Goal: Communication & Community: Answer question/provide support

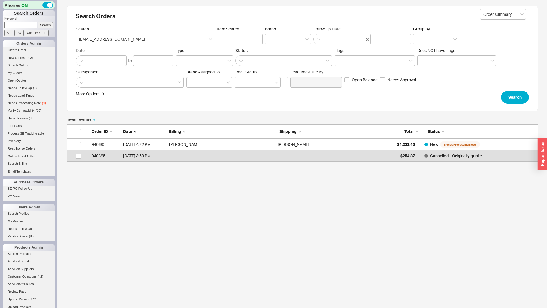
scroll to position [33, 467]
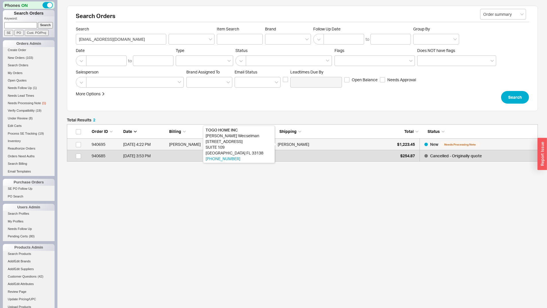
click at [288, 144] on div "[PERSON_NAME]" at bounding box center [294, 144] width 32 height 11
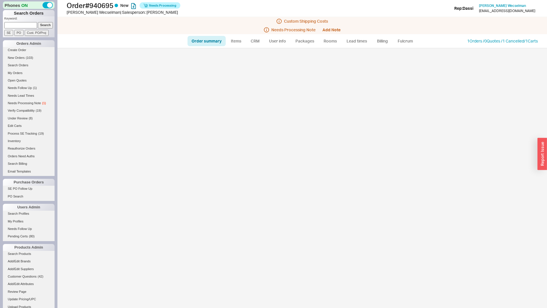
select select "*"
select select "LOW"
select select "3"
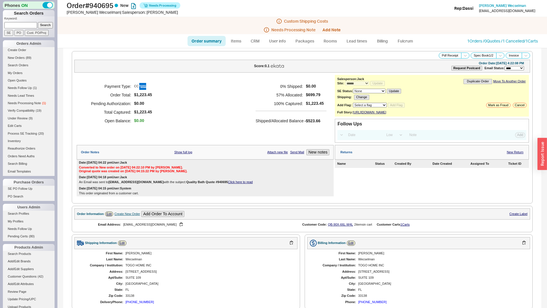
click at [24, 22] on input at bounding box center [20, 25] width 33 height 6
paste input "937574"
type input "937574"
click at [38, 22] on input "Search" at bounding box center [45, 25] width 15 height 6
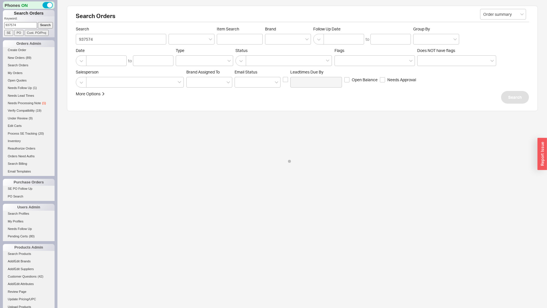
select select "*"
select select "3"
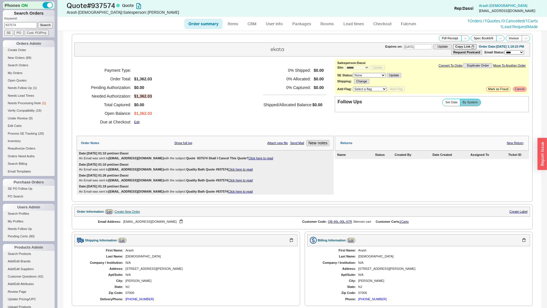
click at [515, 87] on div "**********" at bounding box center [432, 76] width 194 height 35
click at [516, 89] on button "Cancel" at bounding box center [520, 89] width 14 height 5
select select "LOW"
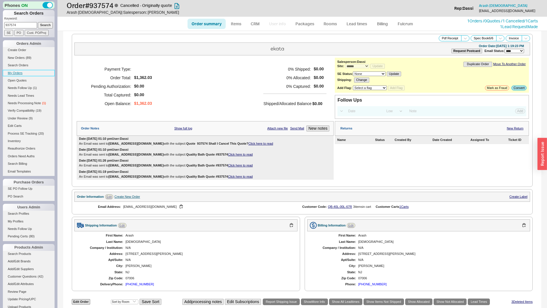
click at [13, 72] on link "My Orders" at bounding box center [29, 73] width 52 height 6
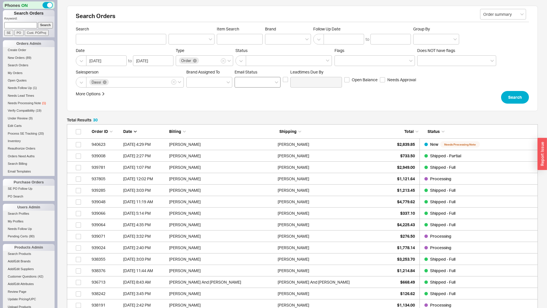
scroll to position [355, 467]
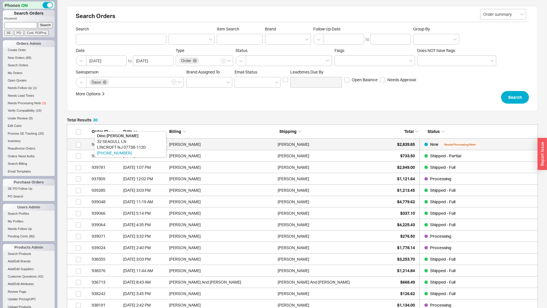
click at [231, 144] on div "[PERSON_NAME]" at bounding box center [222, 144] width 106 height 11
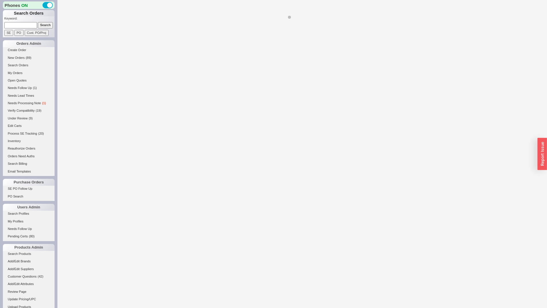
select select "*"
select select "LOW"
select select "3"
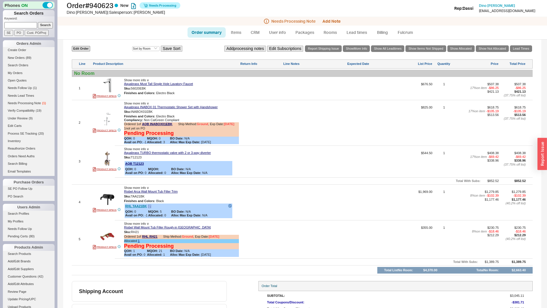
scroll to position [219, 0]
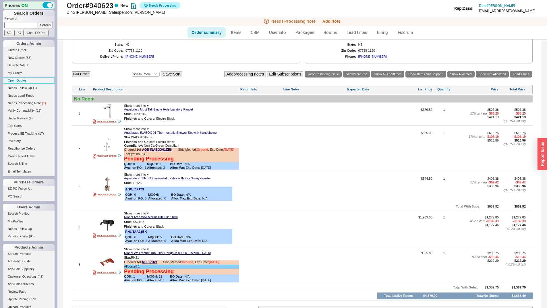
click at [18, 82] on link "Open Quotes" at bounding box center [29, 81] width 52 height 6
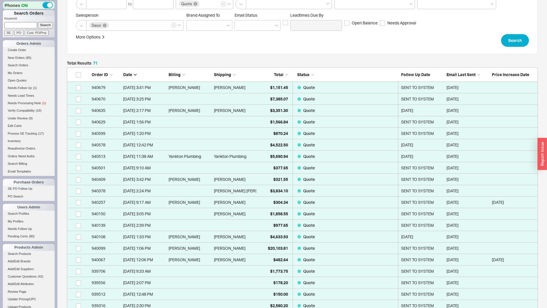
scroll to position [57, 0]
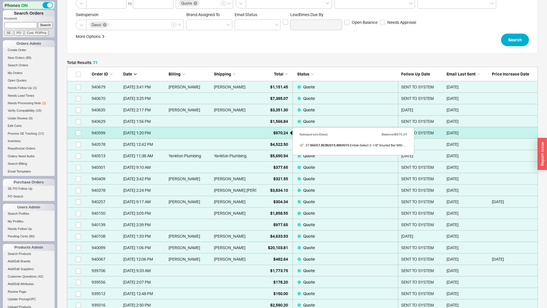
click at [281, 130] on span "$870.24" at bounding box center [280, 132] width 15 height 5
select select "*"
select select "3"
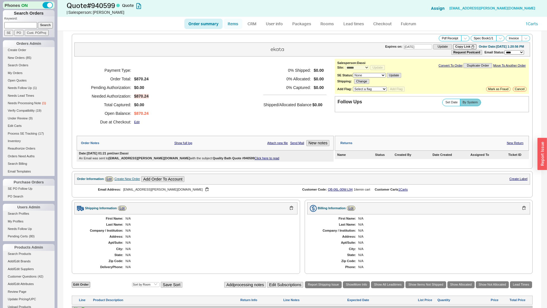
click at [238, 23] on link "Items" at bounding box center [233, 24] width 19 height 10
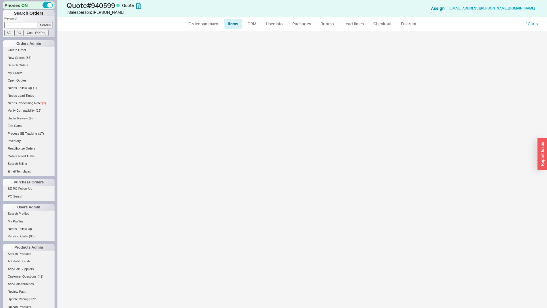
select select "3"
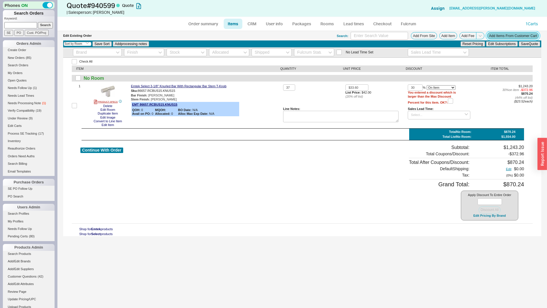
click at [505, 35] on button "Add Items From Customer Cart" at bounding box center [513, 35] width 52 height 7
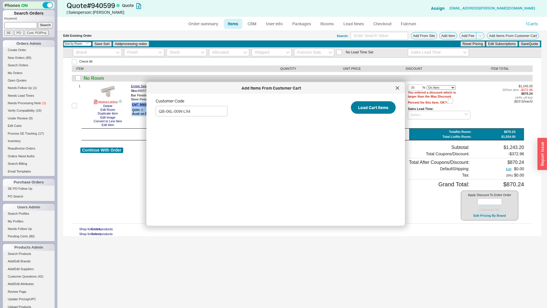
type input "QB-06L-00W-L94"
click at [363, 104] on button "Load Cart Items" at bounding box center [373, 107] width 45 height 13
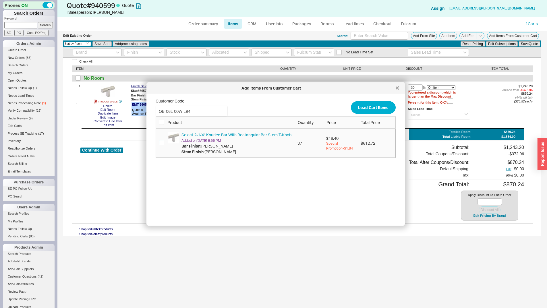
click at [160, 144] on input "checkbox" at bounding box center [161, 142] width 5 height 5
checkbox input "true"
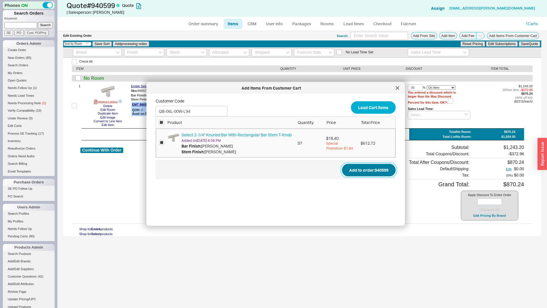
click at [383, 174] on button "Add to order: 940599" at bounding box center [369, 170] width 54 height 13
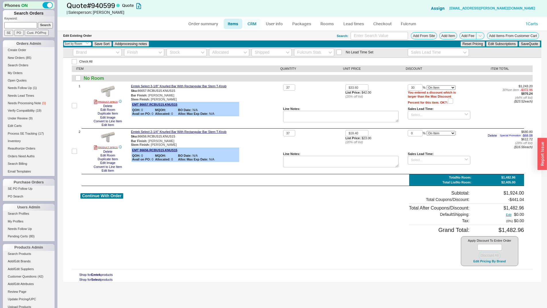
click at [251, 26] on link "CRM" at bounding box center [252, 24] width 17 height 10
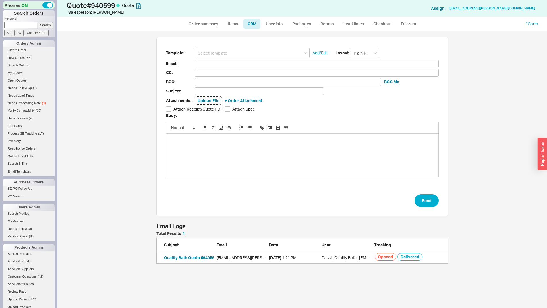
scroll to position [28, 288]
click at [213, 21] on link "Order summary" at bounding box center [203, 24] width 38 height 10
select select "*"
select select "3"
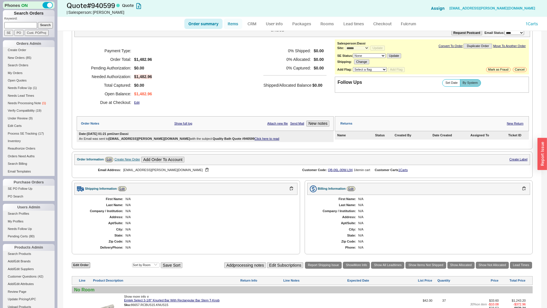
scroll to position [29, 0]
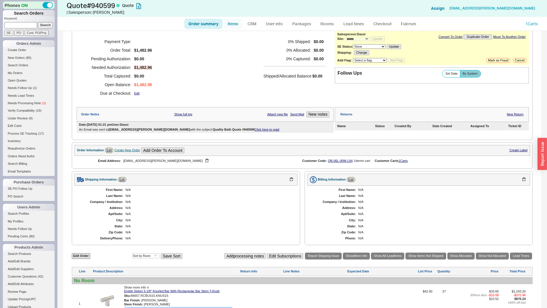
click at [237, 25] on link "Items" at bounding box center [233, 24] width 19 height 10
select select "3"
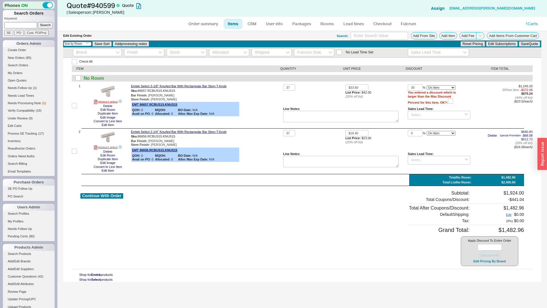
click at [492, 264] on div "Apply Discount To Entire Order Discount All Edit Pricing By Brand" at bounding box center [489, 251] width 57 height 30
click at [489, 262] on button "Edit Pricing By Brand" at bounding box center [490, 261] width 36 height 4
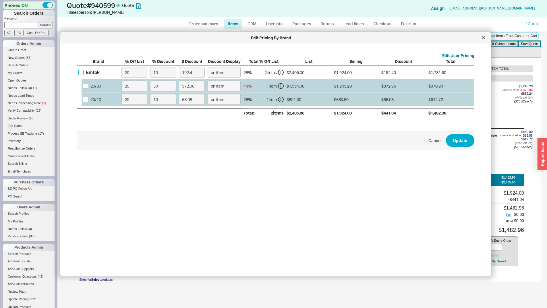
click at [81, 71] on input "Emtek" at bounding box center [80, 72] width 5 height 5
checkbox input "true"
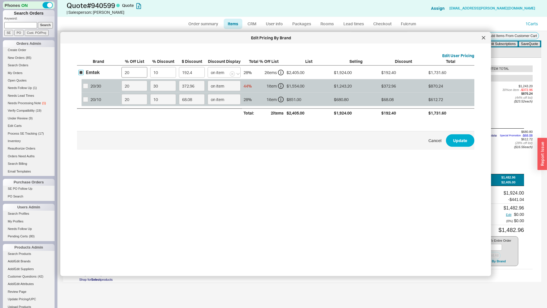
click at [160, 71] on input "10" at bounding box center [163, 72] width 26 height 11
type input "1"
type input "19.24"
type input "0"
type input "1"
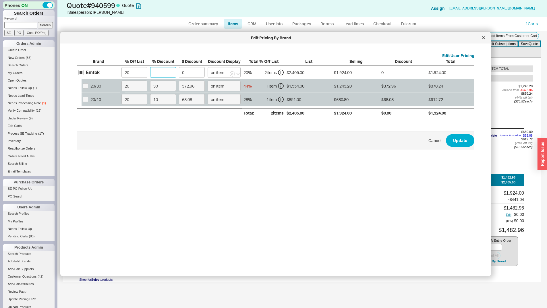
type input "19.24"
type input "17"
type input "327.08"
type input "17"
click at [446, 134] on button "Update" at bounding box center [460, 140] width 28 height 13
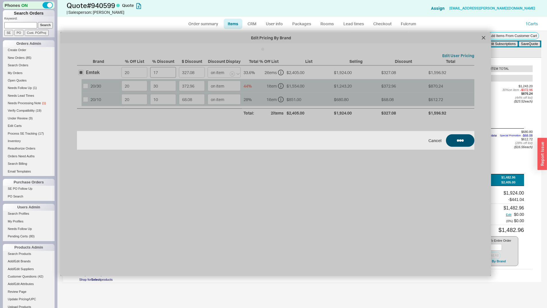
type input "17"
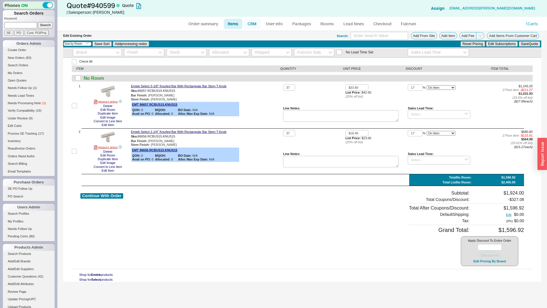
click at [256, 28] on link "CRM" at bounding box center [252, 24] width 17 height 10
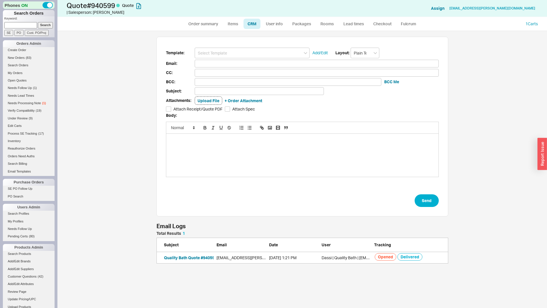
scroll to position [273, 485]
click at [259, 51] on input at bounding box center [252, 53] width 115 height 11
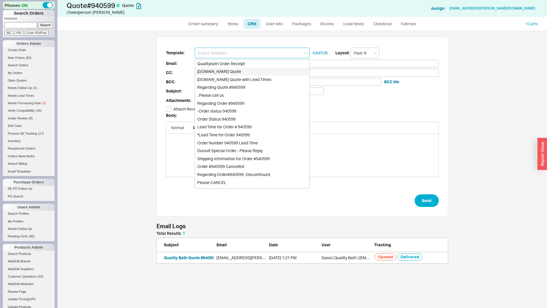
click at [263, 69] on div "[DOMAIN_NAME] Quote" at bounding box center [252, 71] width 114 height 8
type input "[DOMAIN_NAME] Quote"
type input "Receipt"
type input "[EMAIL_ADDRESS][PERSON_NAME][DOMAIN_NAME]"
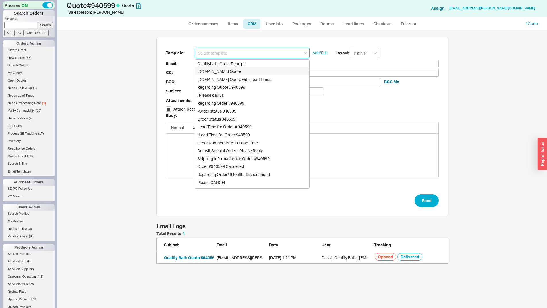
type input "Quality Bath Quote #940599"
checkbox input "true"
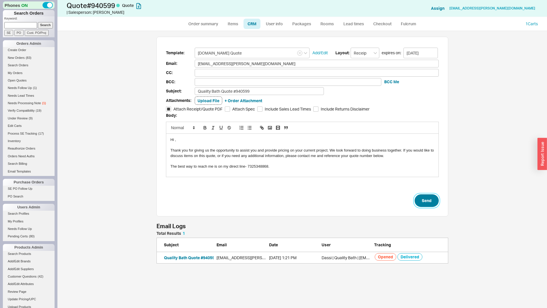
click at [423, 197] on button "Send" at bounding box center [427, 200] width 24 height 13
select select "*"
select select "3"
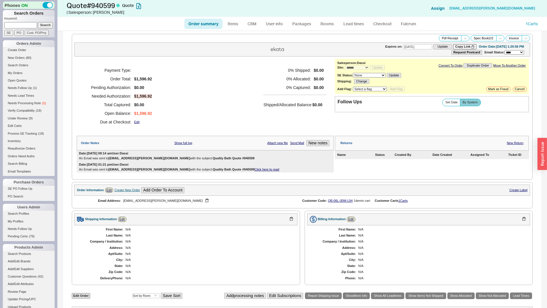
click at [27, 27] on input at bounding box center [20, 25] width 33 height 6
paste input "[EMAIL_ADDRESS][DOMAIN_NAME]"
type input "[EMAIL_ADDRESS][DOMAIN_NAME]"
click at [38, 22] on input "Search" at bounding box center [45, 25] width 15 height 6
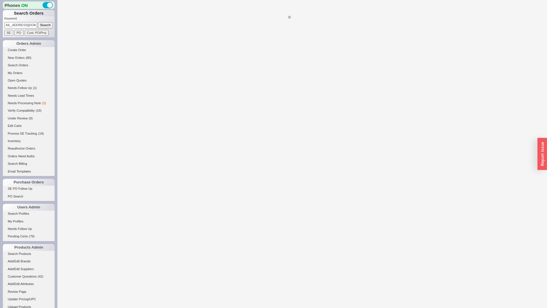
select select "*"
select select "LOW"
select select "3"
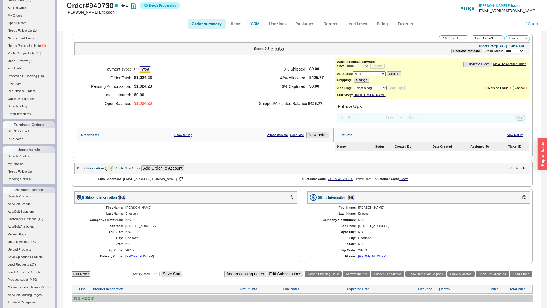
click at [253, 21] on link "CRM" at bounding box center [255, 24] width 17 height 10
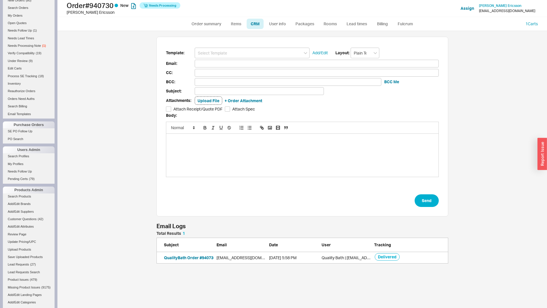
scroll to position [28, 288]
click at [218, 25] on link "Order summary" at bounding box center [207, 24] width 38 height 10
select select "*"
select select "LOW"
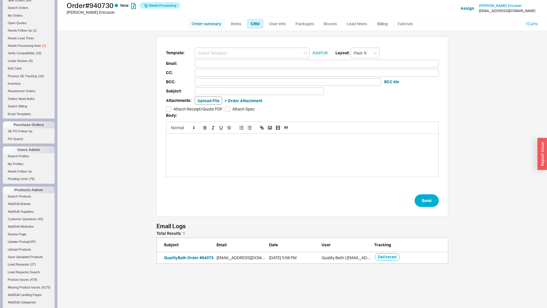
select select "3"
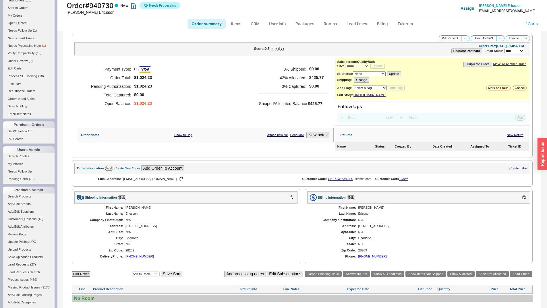
click at [451, 210] on div "[PERSON_NAME]" at bounding box center [441, 208] width 166 height 4
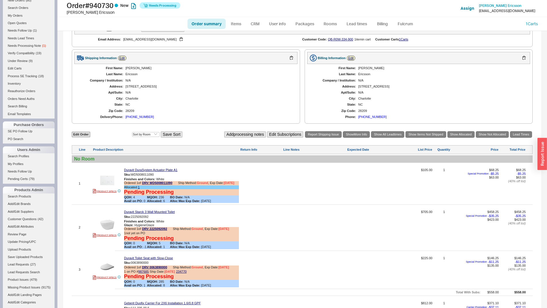
scroll to position [139, 0]
click at [251, 20] on link "CRM" at bounding box center [255, 24] width 17 height 10
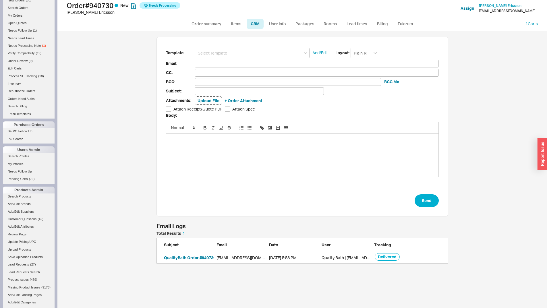
scroll to position [273, 485]
click at [252, 53] on input at bounding box center [252, 53] width 115 height 11
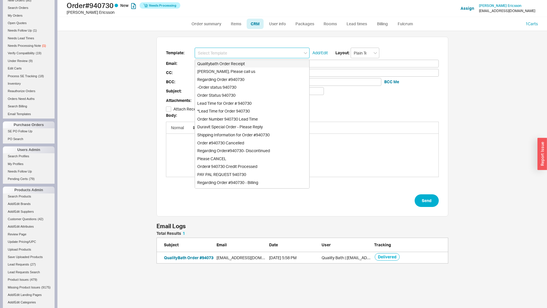
click at [261, 62] on div "Qualitybath Order Receipt" at bounding box center [252, 64] width 114 height 8
type input "Qualitybath Order Receipt"
type input "Receipt"
type input "[EMAIL_ADDRESS][DOMAIN_NAME]"
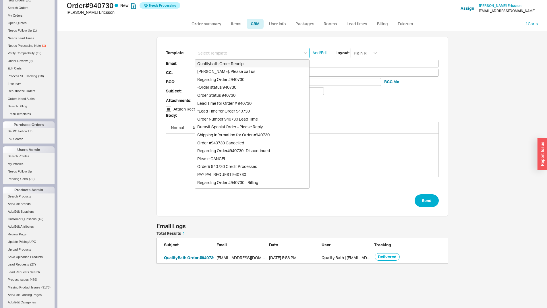
type input "Quality Bath Order # 940730 Receipt"
checkbox input "true"
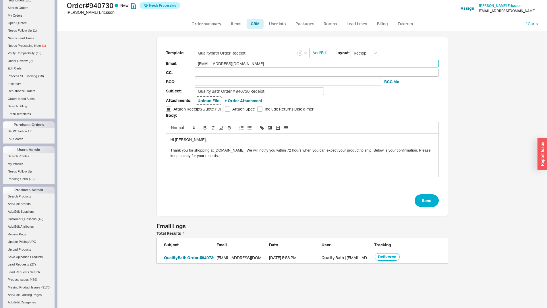
click at [204, 65] on input "[EMAIL_ADDRESS][DOMAIN_NAME]" at bounding box center [317, 64] width 244 height 8
type input "[EMAIL_ADDRESS][DOMAIN_NAME]"
click at [232, 72] on input at bounding box center [317, 73] width 244 height 8
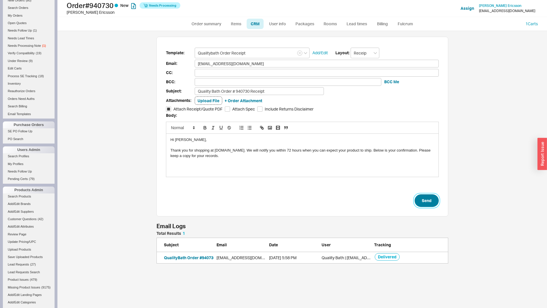
click at [429, 199] on button "Send" at bounding box center [427, 200] width 24 height 13
select select "*"
select select "LOW"
select select "3"
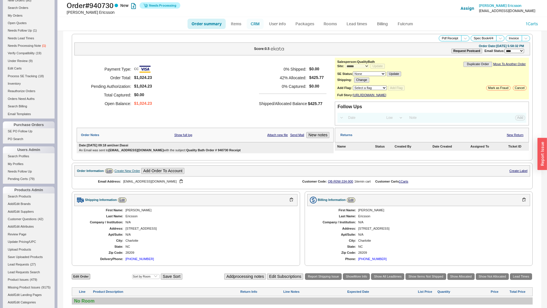
click at [251, 21] on link "CRM" at bounding box center [255, 24] width 17 height 10
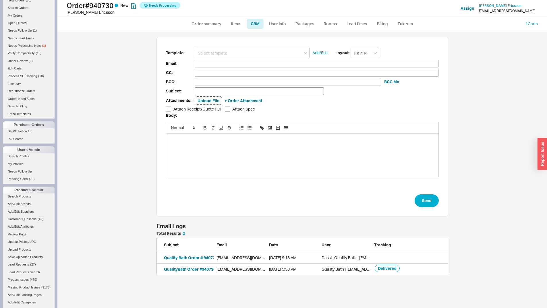
scroll to position [273, 485]
click at [192, 257] on button "Quality Bath Order # 940730 Receipt" at bounding box center [198, 258] width 69 height 6
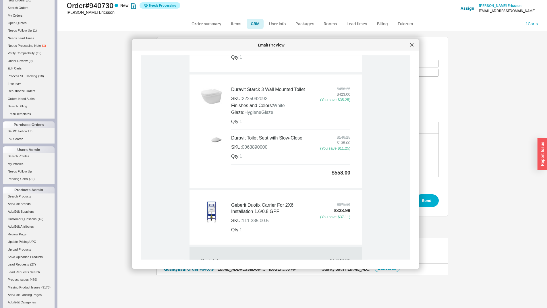
scroll to position [380, 0]
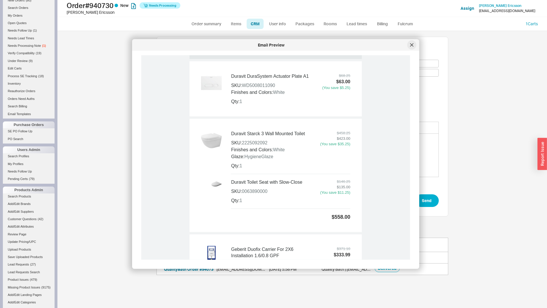
click at [414, 45] on div at bounding box center [411, 44] width 9 height 9
